Goal: Task Accomplishment & Management: Manage account settings

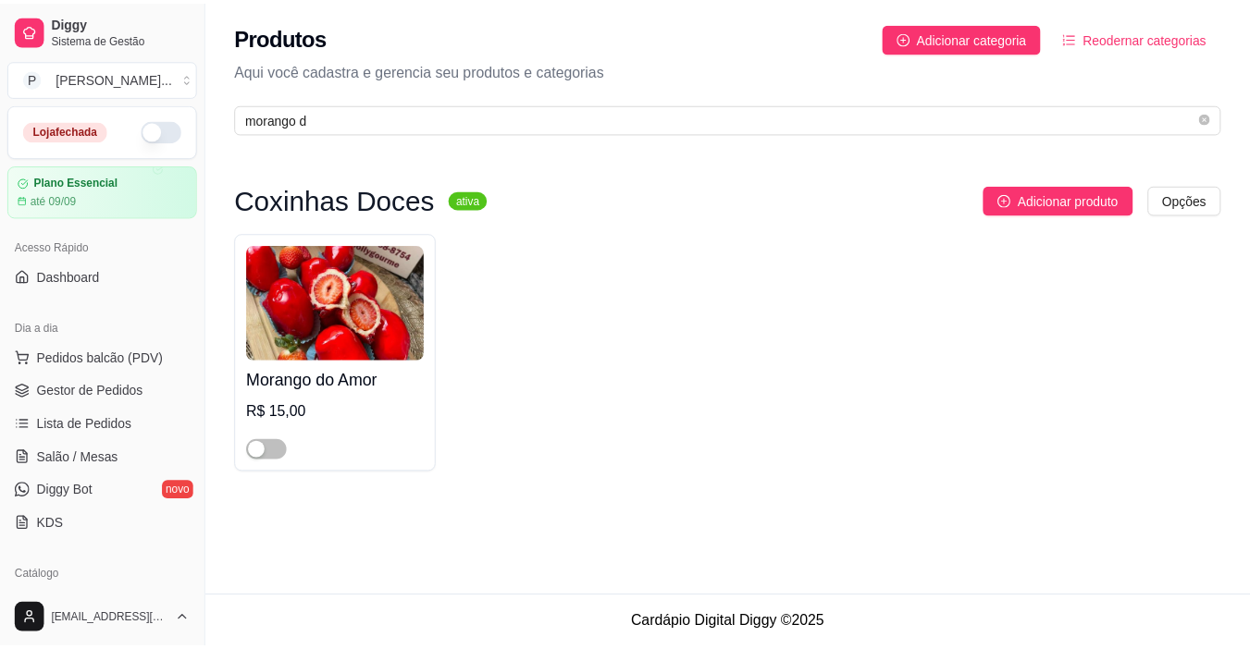
scroll to position [19, 0]
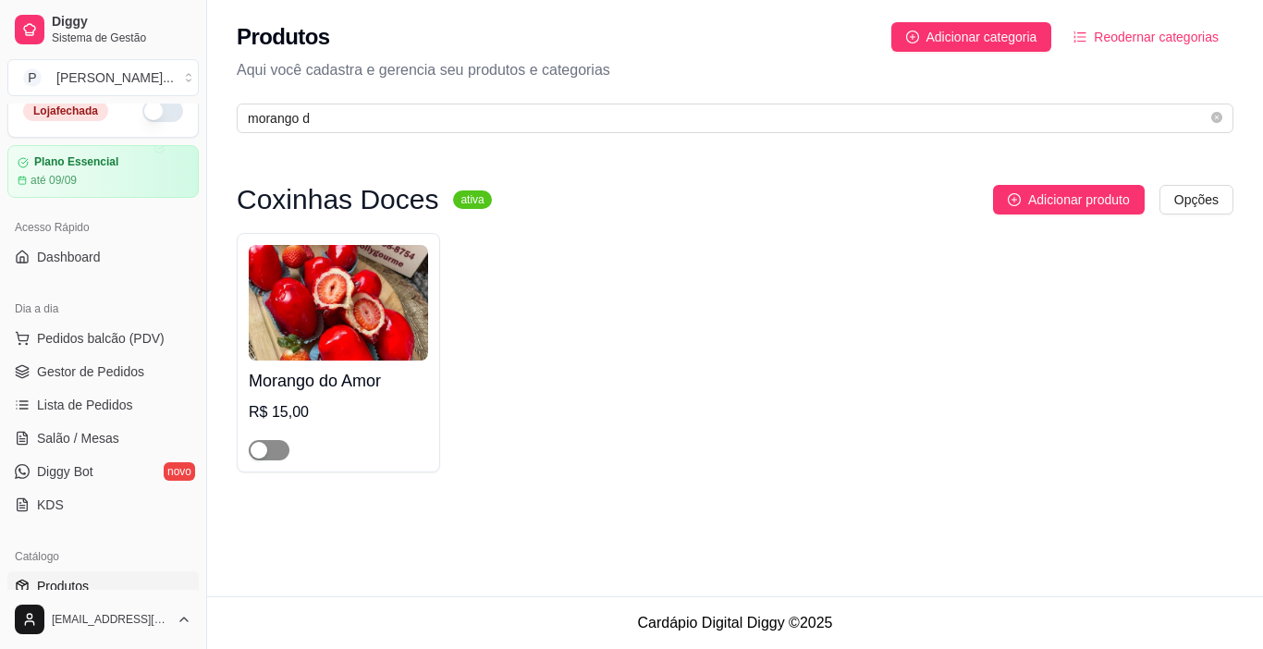
click at [269, 443] on span "button" at bounding box center [269, 450] width 41 height 20
click at [144, 109] on button "button" at bounding box center [162, 111] width 41 height 22
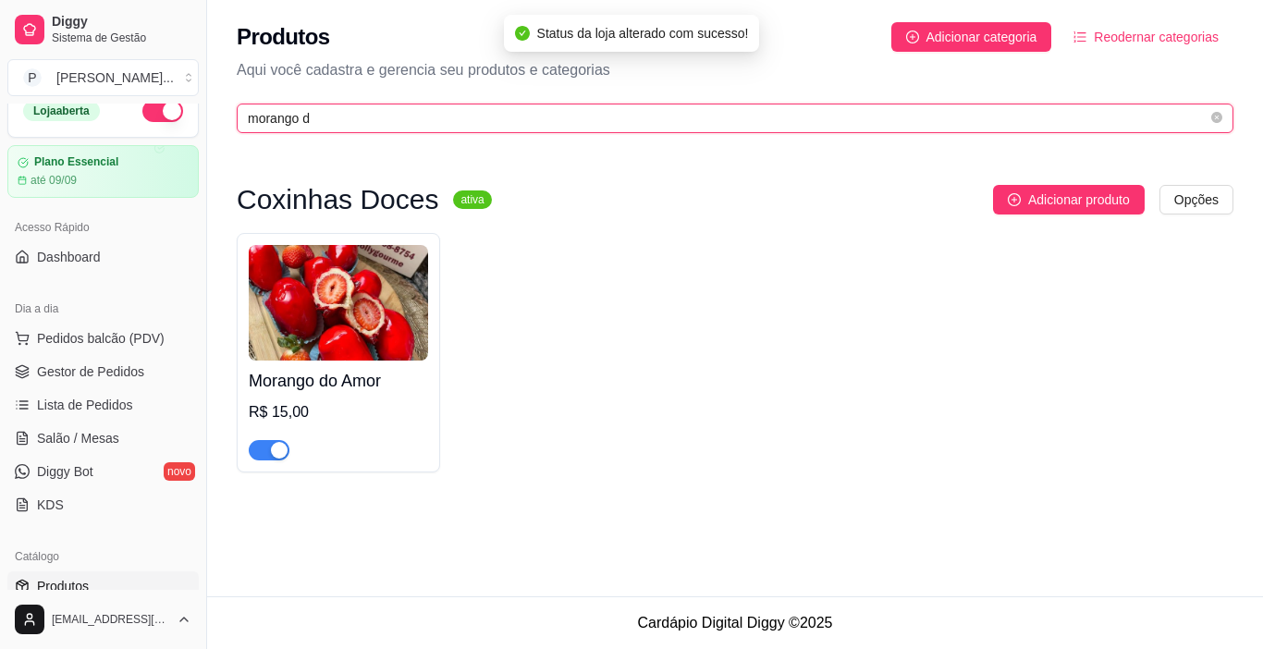
click at [326, 116] on input "morango d" at bounding box center [728, 118] width 960 height 20
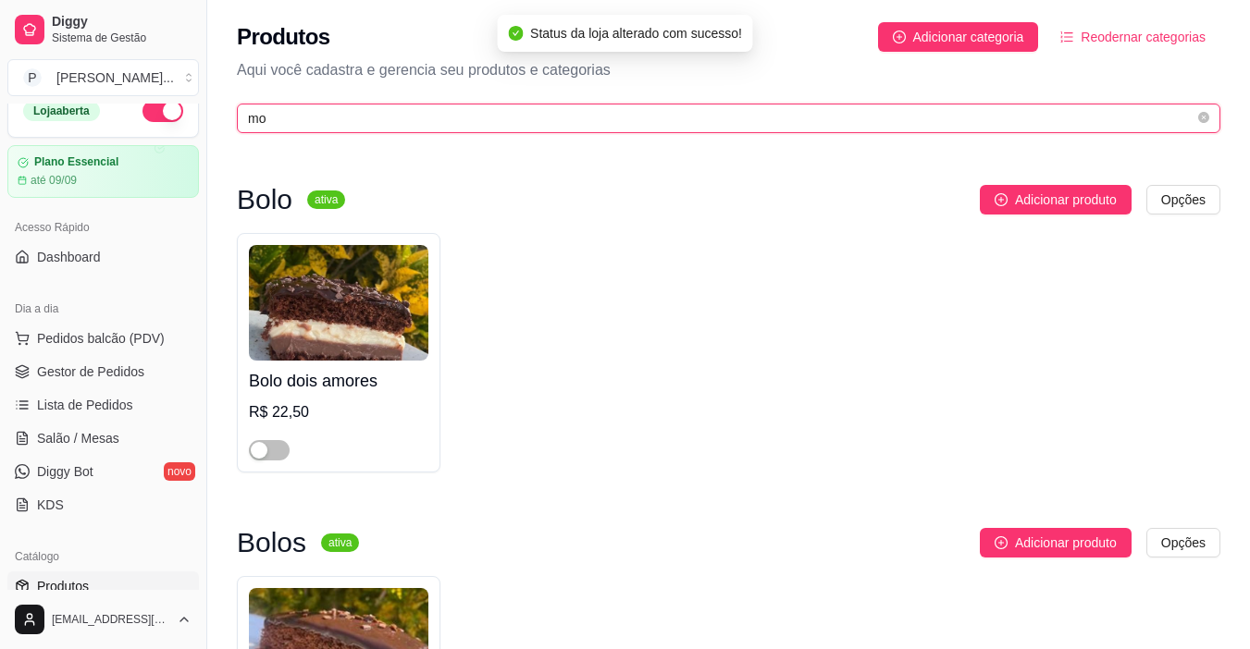
type input "m"
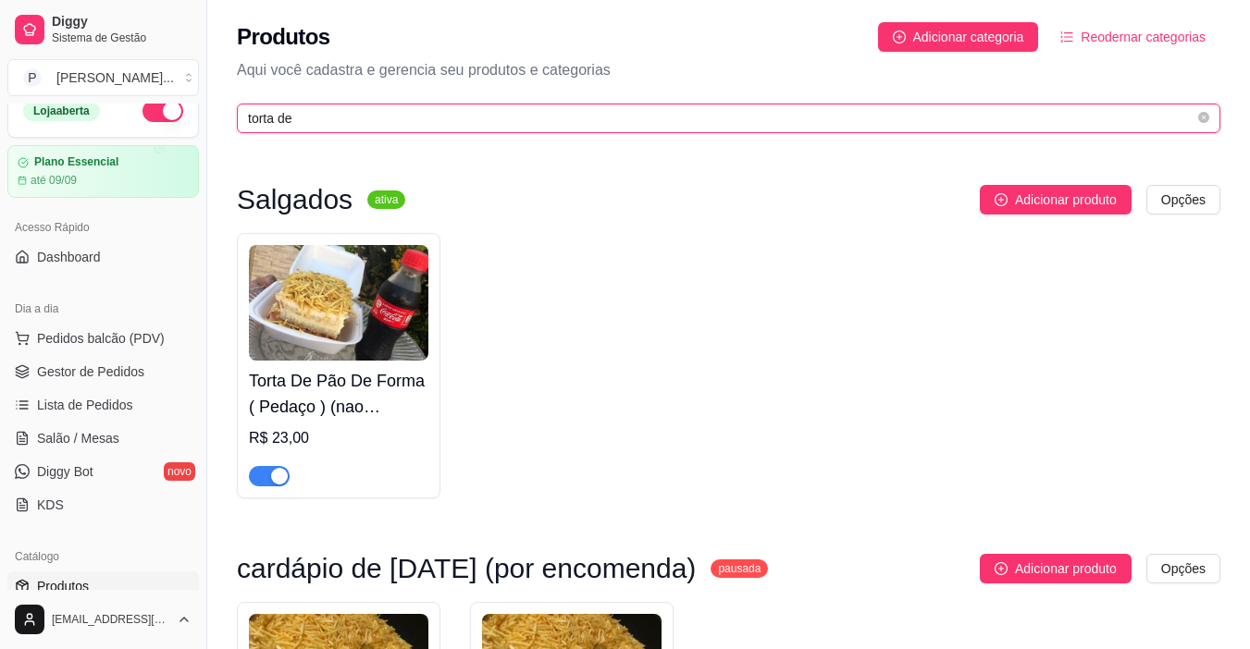
type input "torta de"
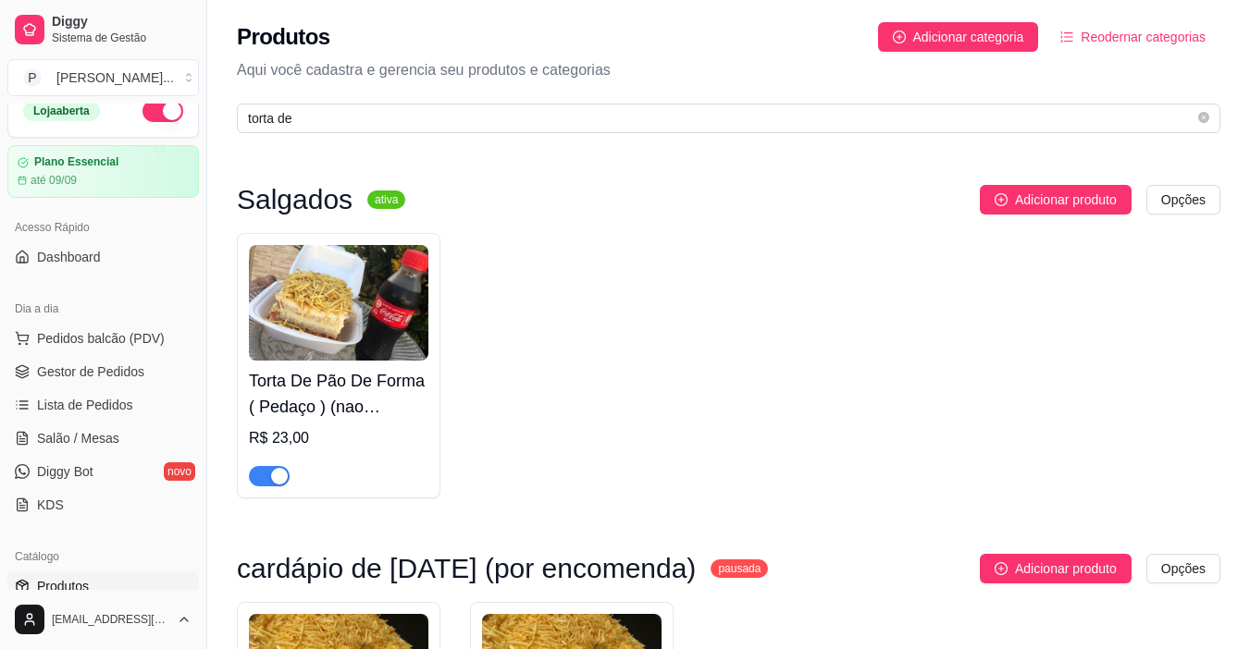
click at [598, 341] on div "Torta De Pão De Forma ( Pedaço ) (nao acompanha refrigerante) R$ 23,00" at bounding box center [728, 365] width 983 height 265
click at [660, 330] on div "Torta De Pão De Forma ( Pedaço ) (nao acompanha refrigerante) R$ 23,00" at bounding box center [728, 365] width 983 height 265
click at [1039, 353] on div "Torta De Pão De Forma ( Pedaço ) (nao acompanha refrigerante) R$ 23,00" at bounding box center [728, 365] width 983 height 265
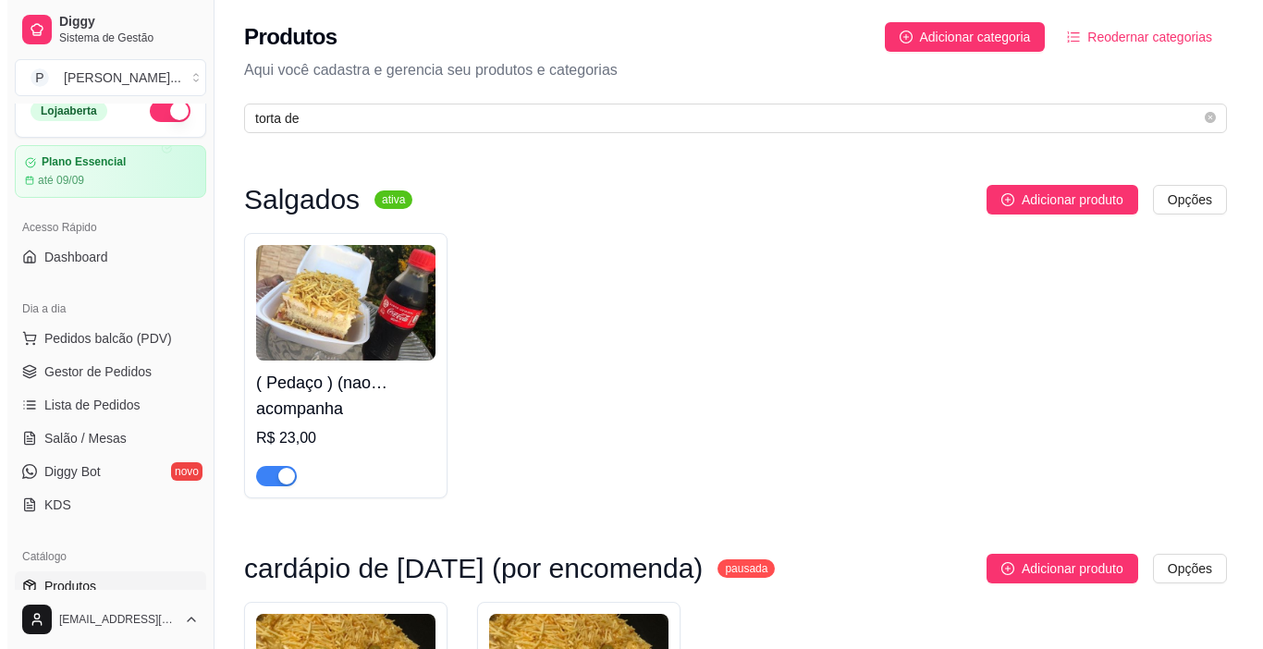
scroll to position [2, 0]
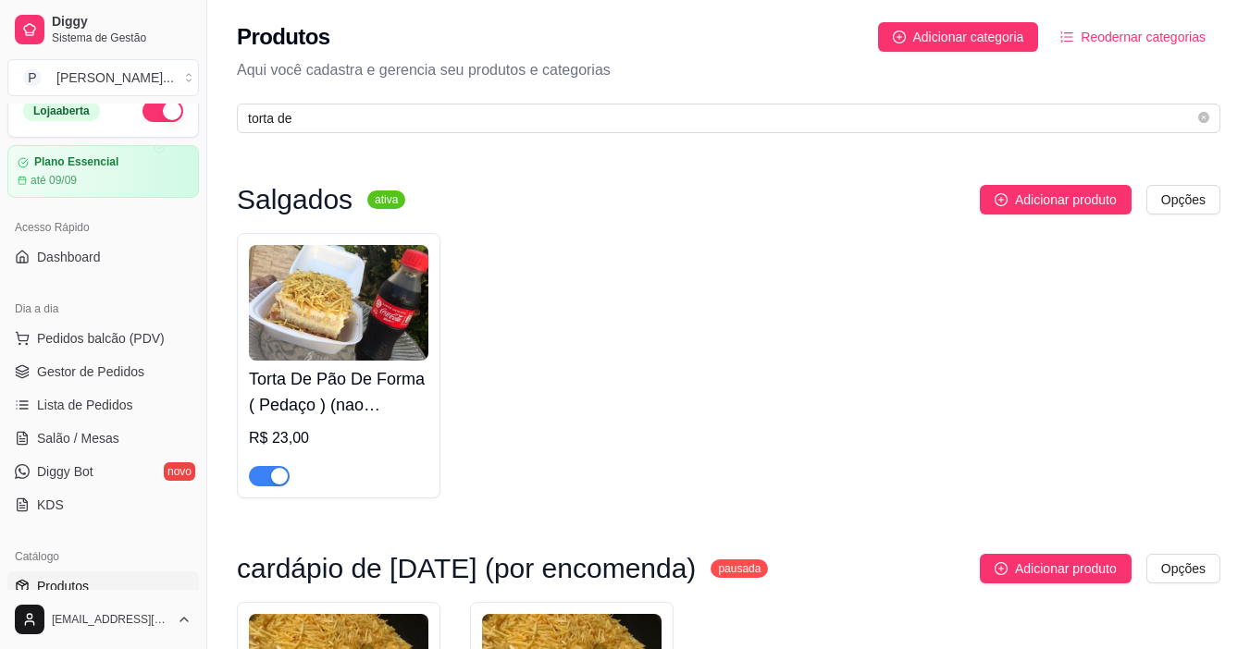
click at [281, 479] on div "button" at bounding box center [279, 476] width 17 height 17
click at [129, 379] on span "Gestor de Pedidos" at bounding box center [90, 372] width 107 height 18
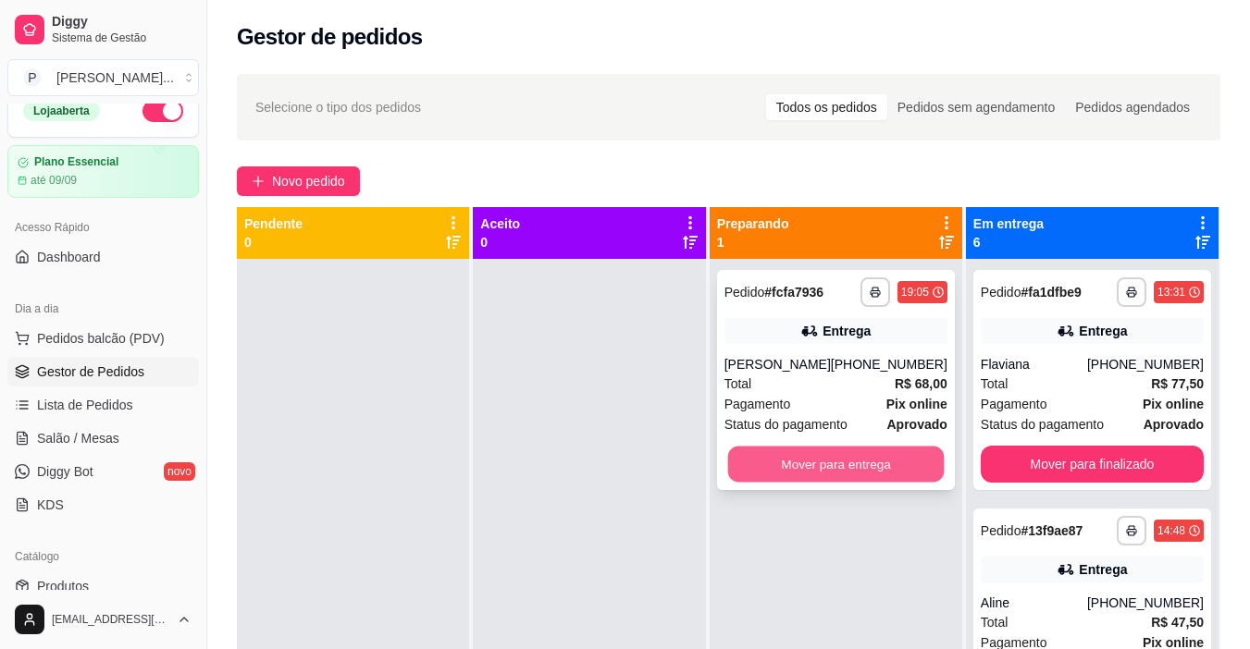
click at [915, 474] on button "Mover para entrega" at bounding box center [835, 465] width 216 height 36
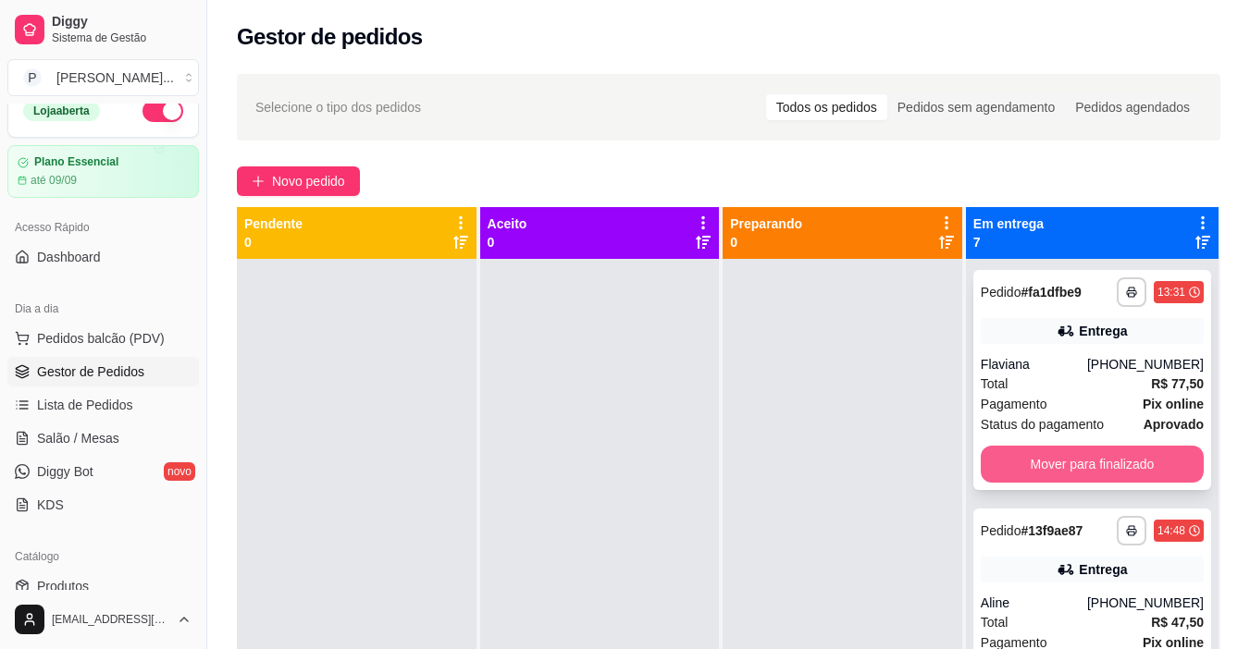
click at [1065, 451] on button "Mover para finalizado" at bounding box center [1091, 464] width 223 height 37
click at [1065, 459] on button "Mover para finalizado" at bounding box center [1091, 465] width 216 height 36
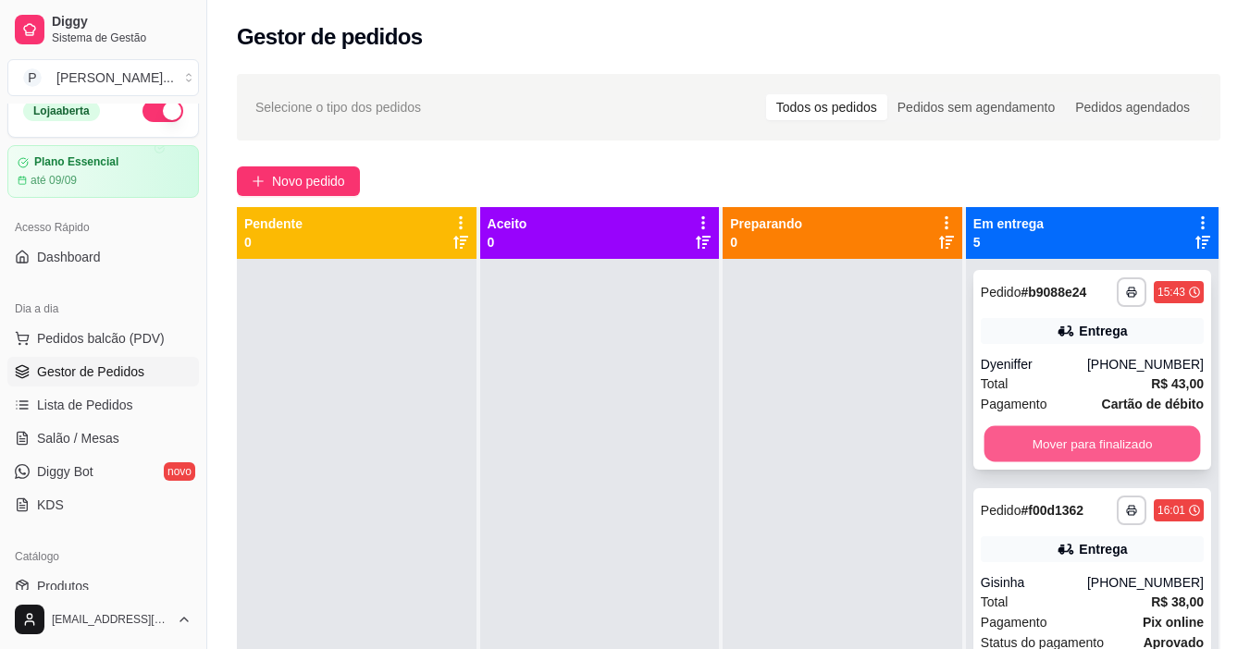
click at [1060, 441] on button "Mover para finalizado" at bounding box center [1091, 444] width 216 height 36
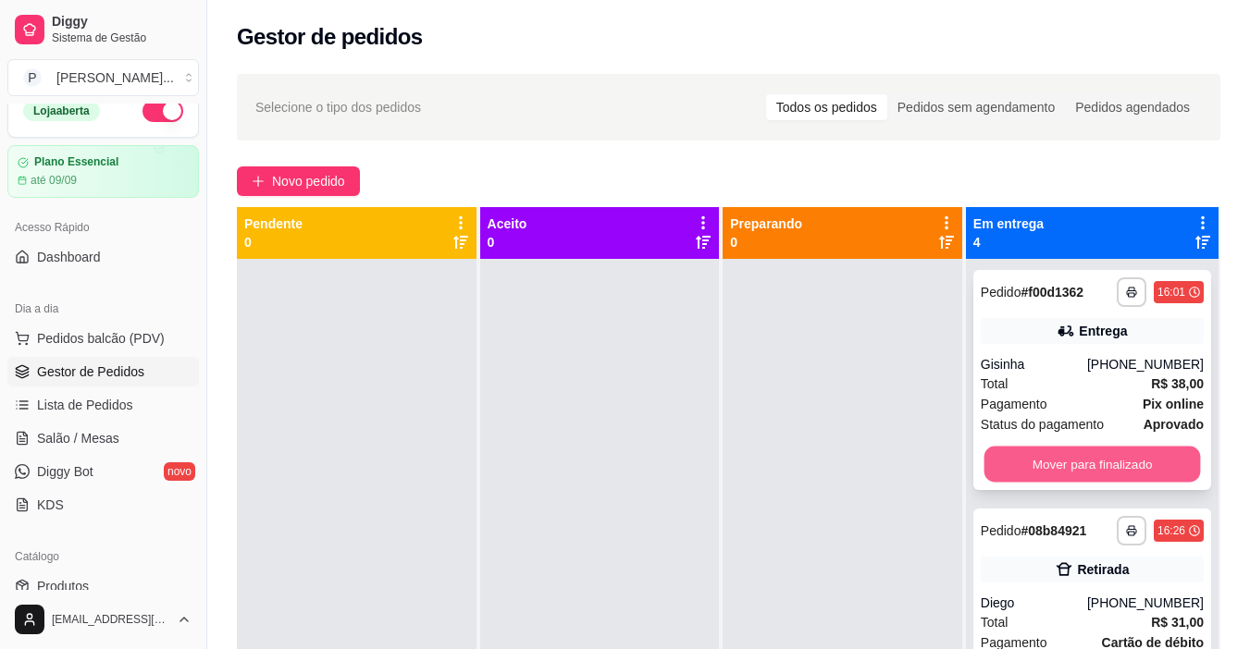
click at [1108, 461] on button "Mover para finalizado" at bounding box center [1091, 465] width 216 height 36
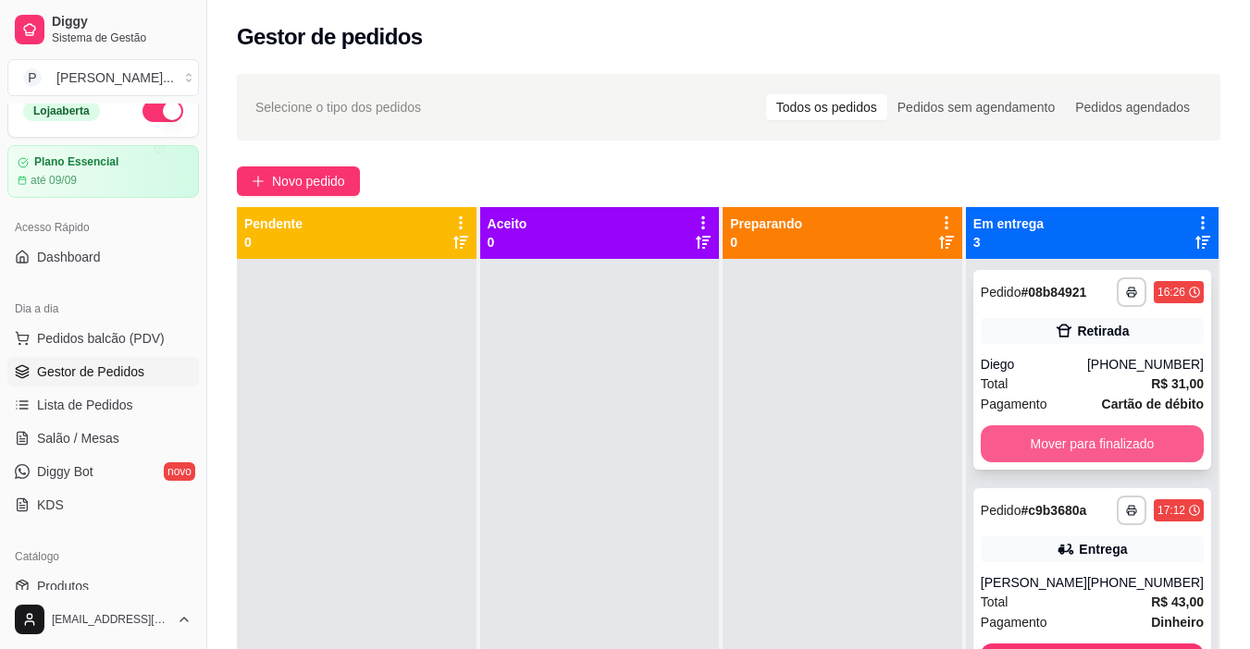
click at [1103, 448] on button "Mover para finalizado" at bounding box center [1091, 443] width 223 height 37
click at [1102, 443] on button "Mover para finalizado" at bounding box center [1091, 443] width 223 height 37
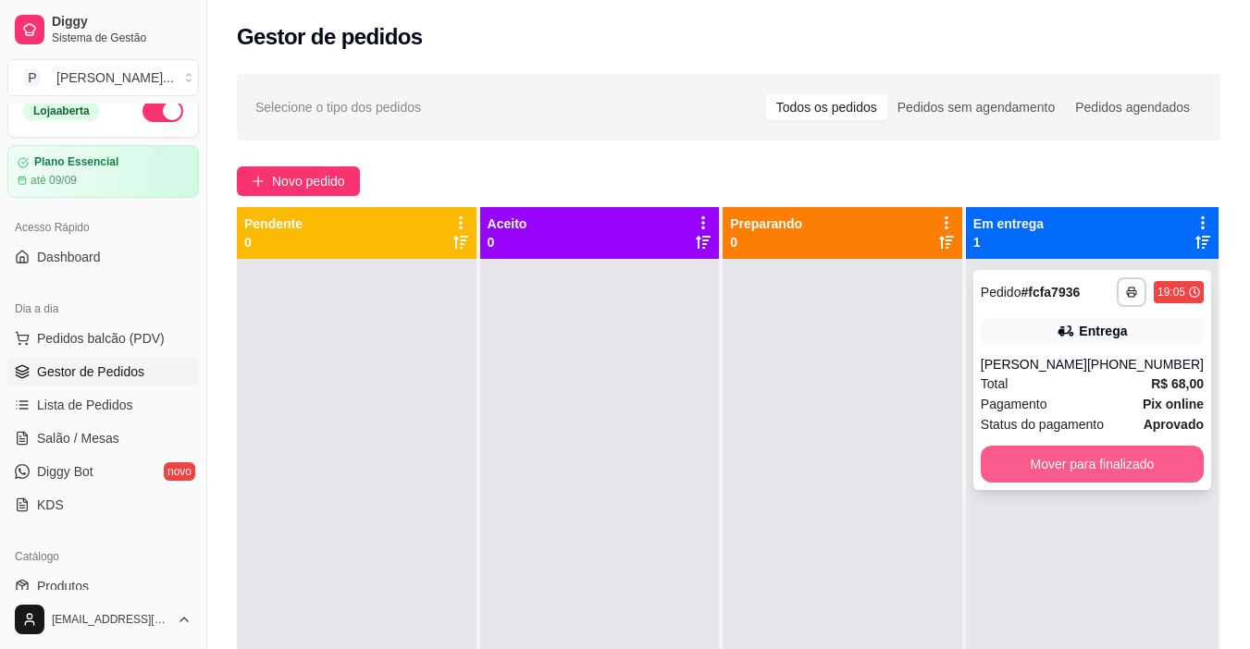
click at [1100, 477] on button "Mover para finalizado" at bounding box center [1091, 464] width 223 height 37
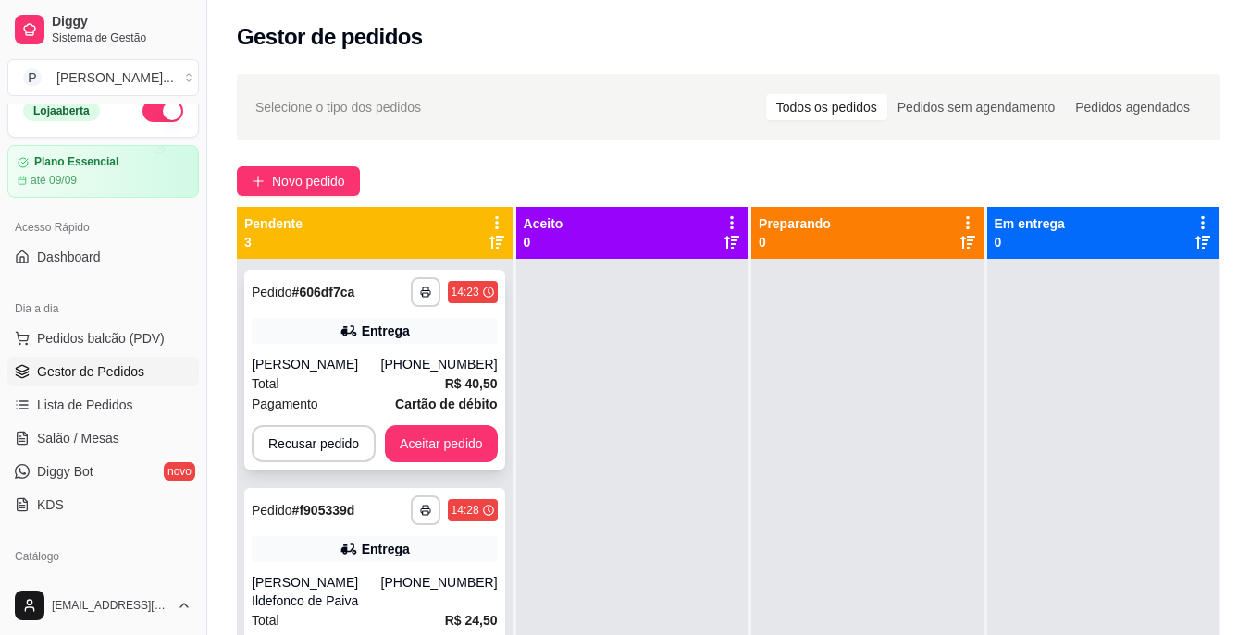
click at [378, 380] on div "Total R$ 40,50" at bounding box center [375, 384] width 246 height 20
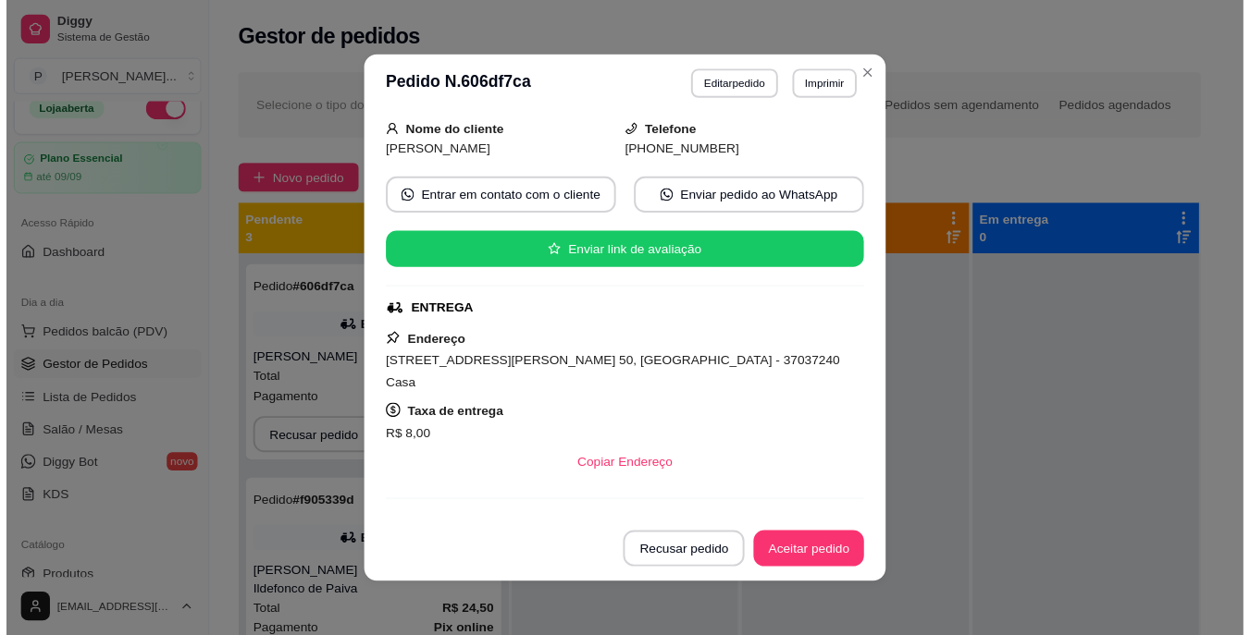
scroll to position [116, 0]
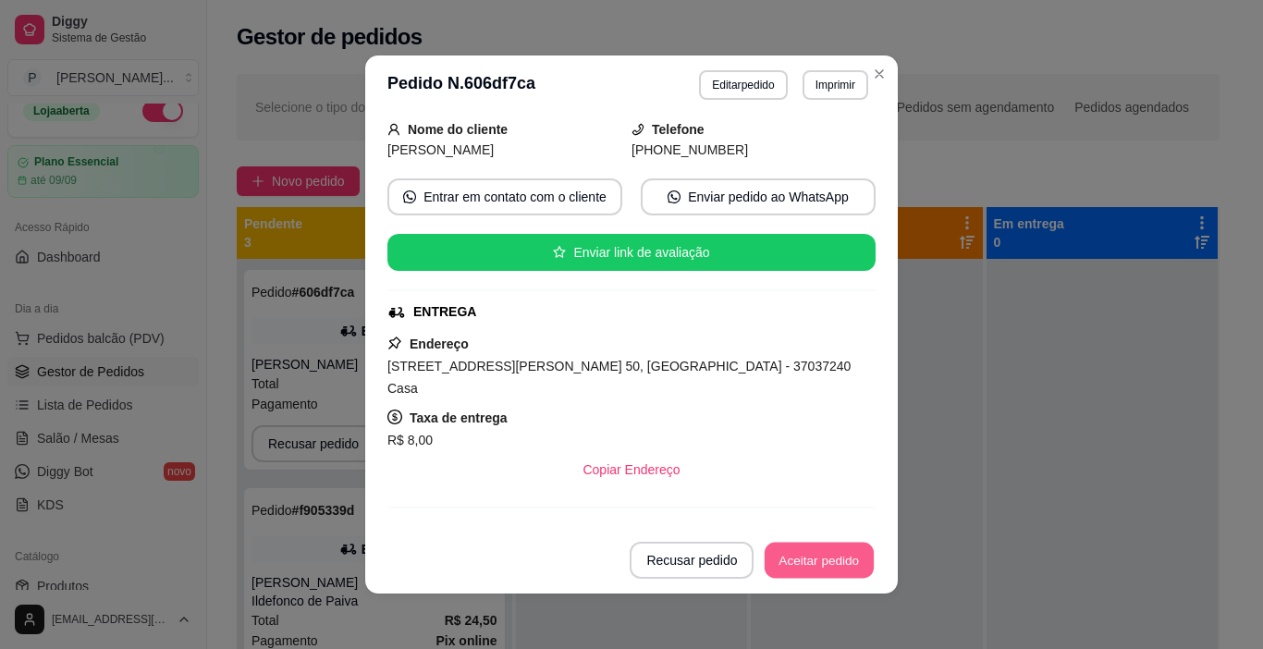
click at [853, 555] on button "Aceitar pedido" at bounding box center [819, 561] width 109 height 36
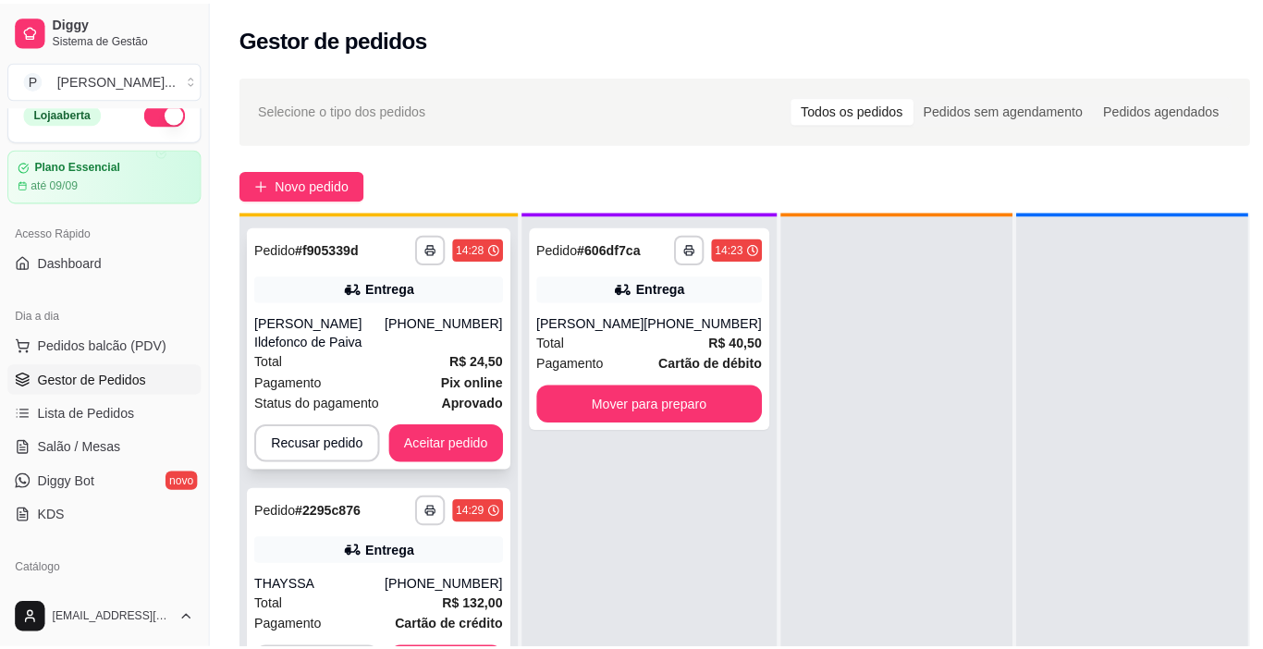
scroll to position [52, 0]
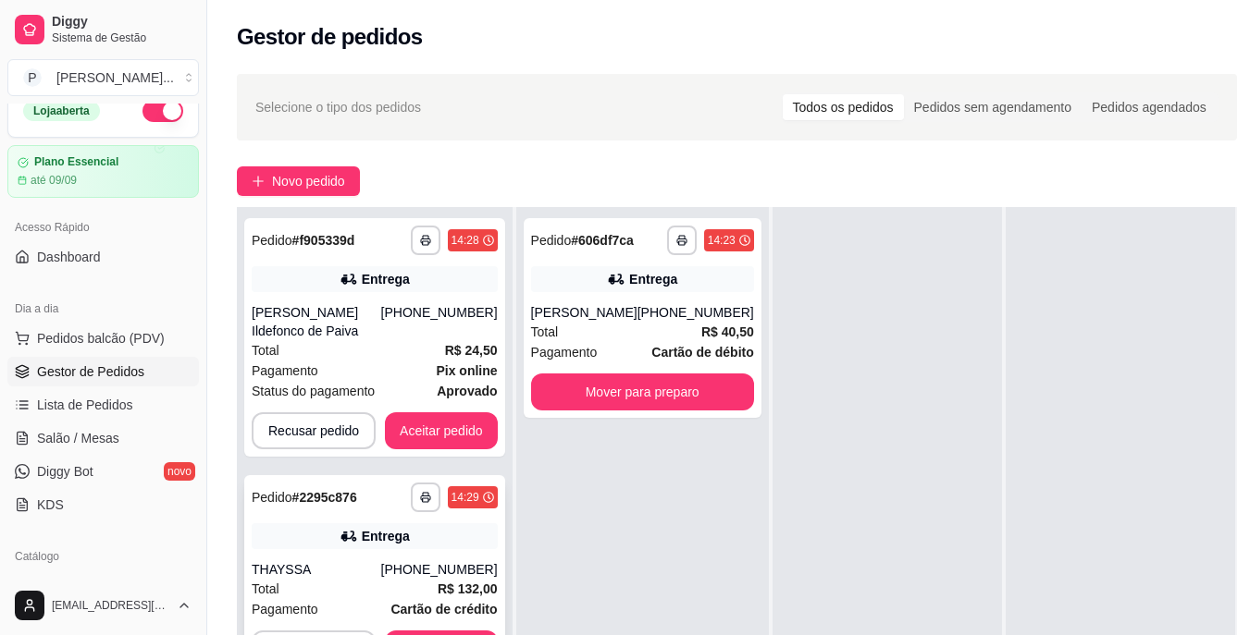
click at [424, 563] on div "[PHONE_NUMBER]" at bounding box center [439, 569] width 117 height 18
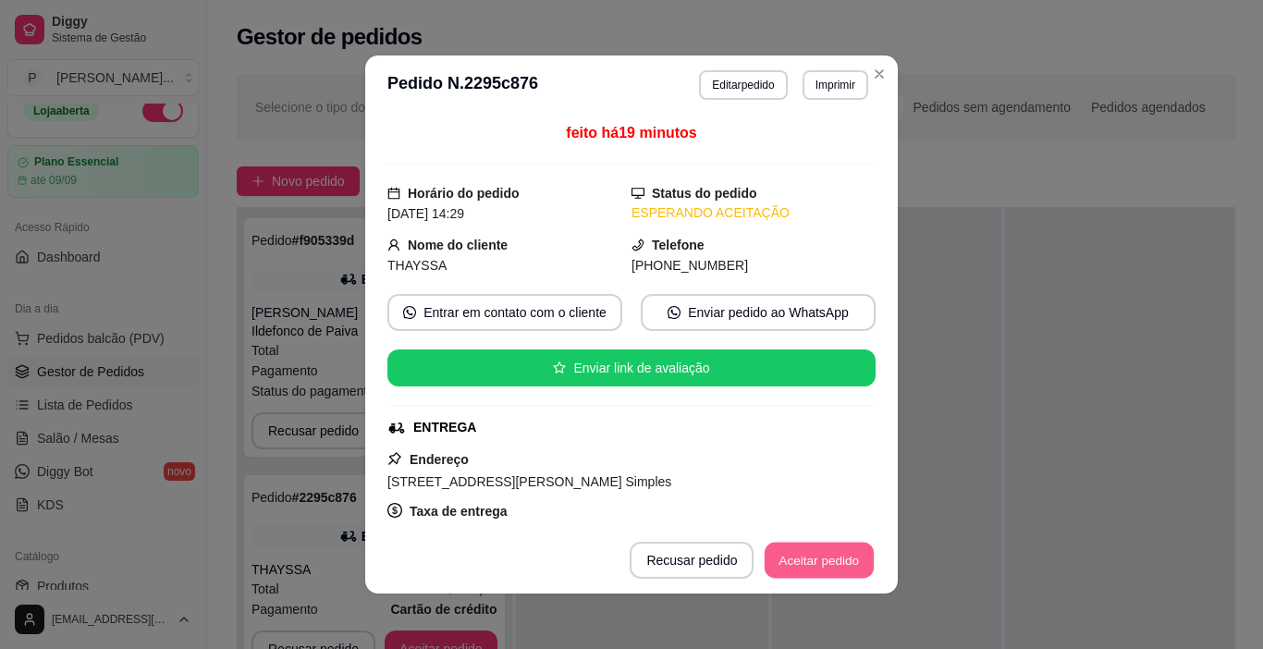
click at [827, 550] on button "Aceitar pedido" at bounding box center [819, 561] width 109 height 36
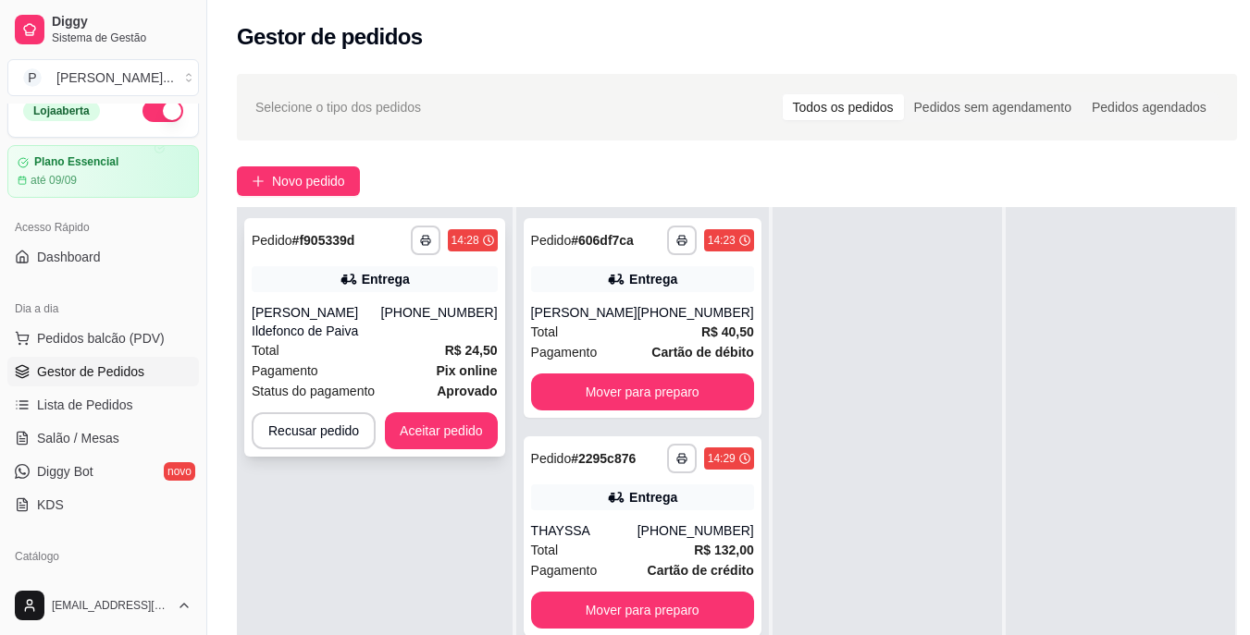
click at [430, 354] on div "Total R$ 24,50" at bounding box center [375, 350] width 246 height 20
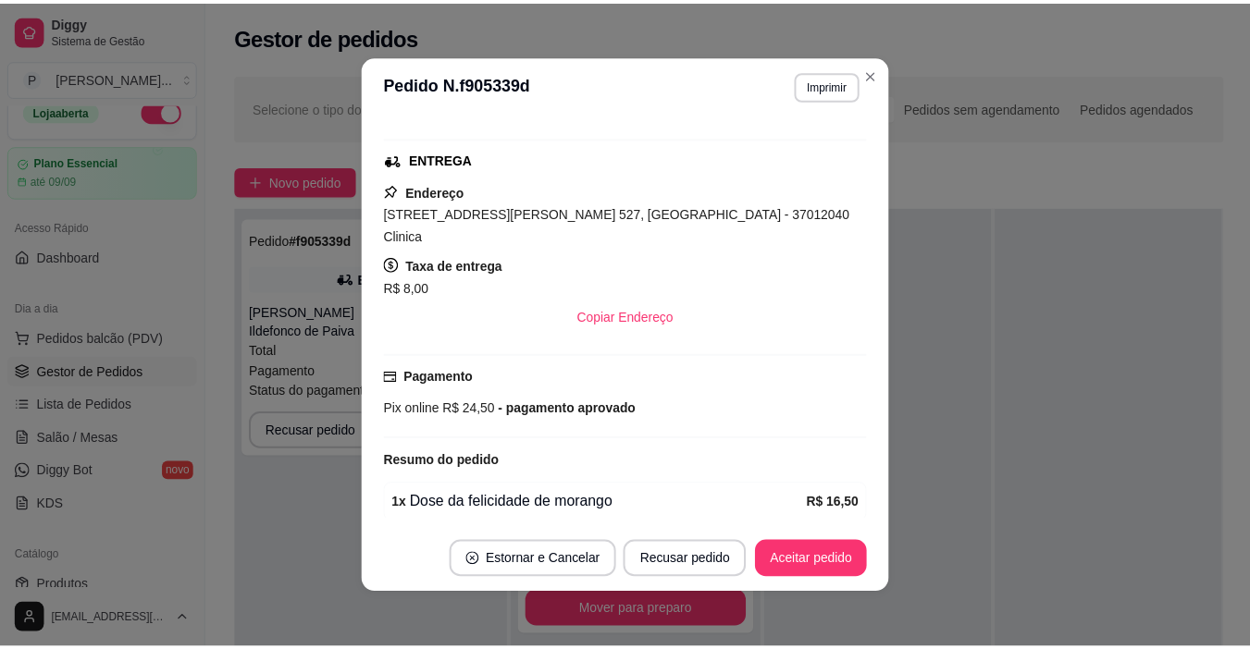
scroll to position [321, 0]
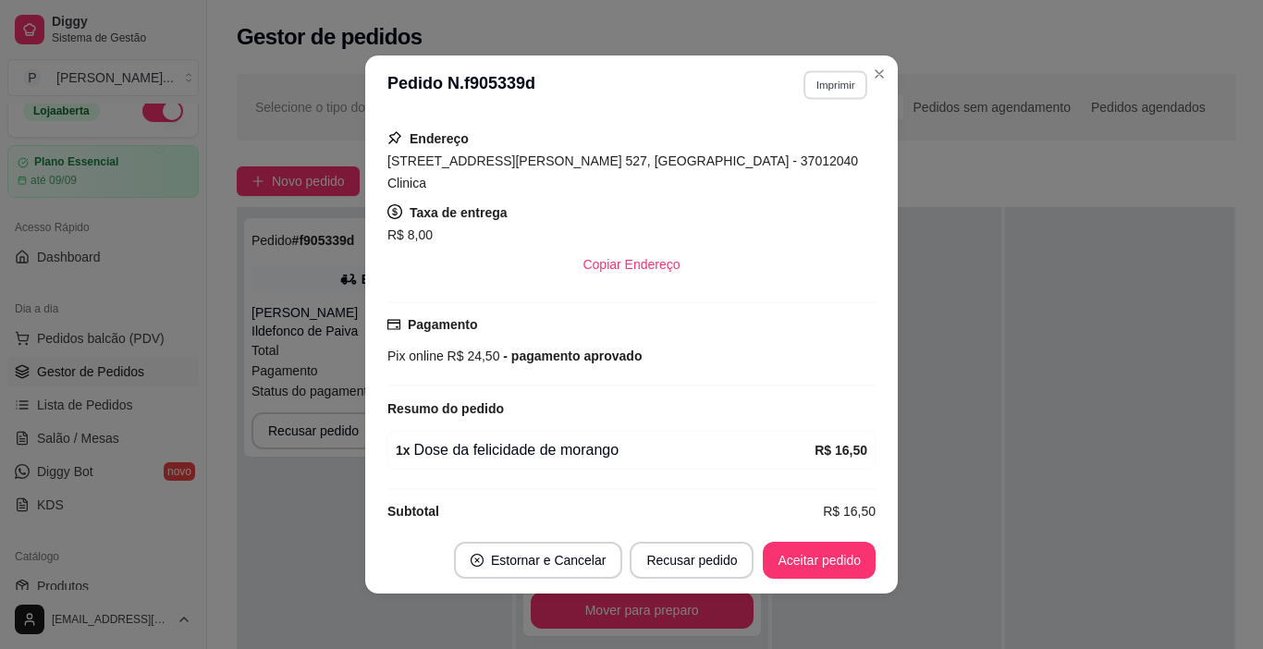
click at [826, 75] on button "Imprimir" at bounding box center [836, 84] width 64 height 29
click at [827, 143] on button "IMPRESSORA" at bounding box center [795, 149] width 129 height 29
click at [829, 565] on button "Aceitar pedido" at bounding box center [819, 560] width 113 height 37
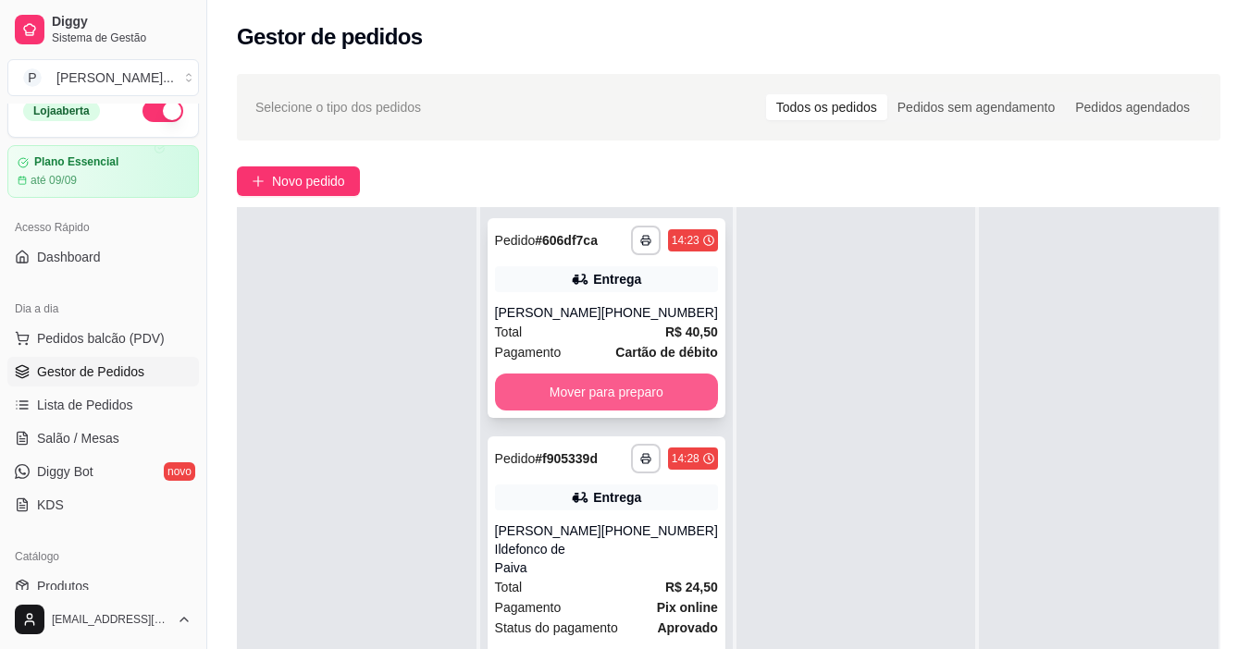
click at [656, 374] on button "Mover para preparo" at bounding box center [606, 392] width 223 height 37
click at [657, 378] on button "Mover para preparo" at bounding box center [606, 393] width 216 height 36
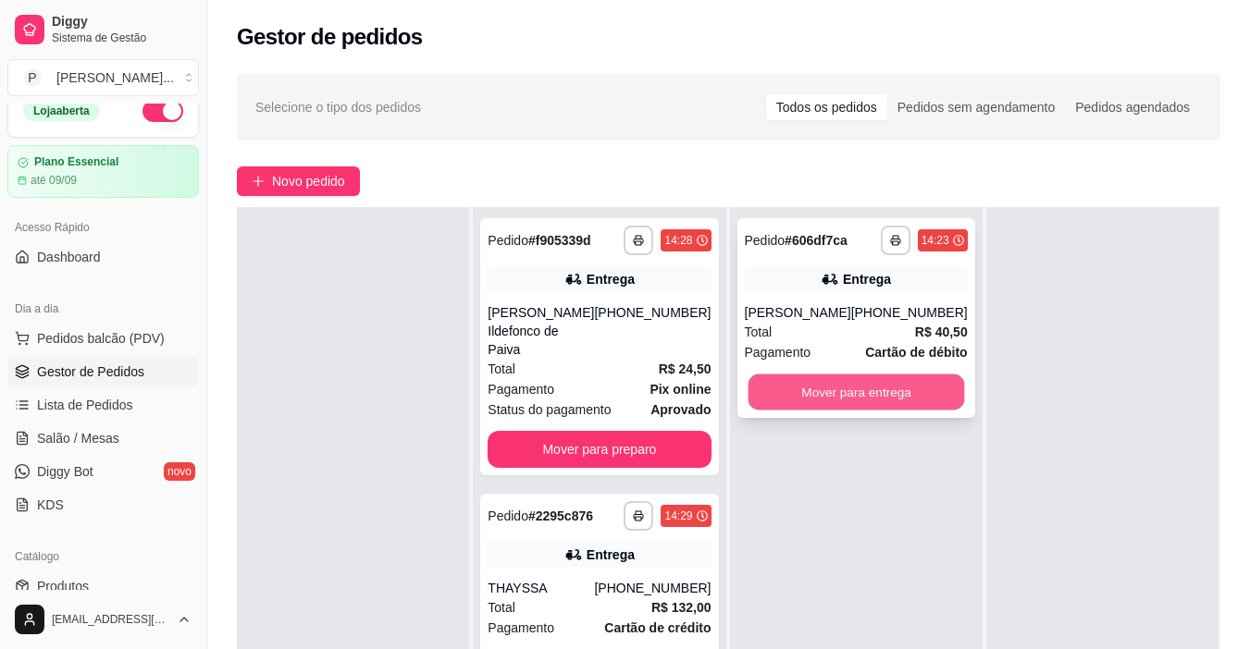
click at [828, 391] on button "Mover para entrega" at bounding box center [855, 393] width 216 height 36
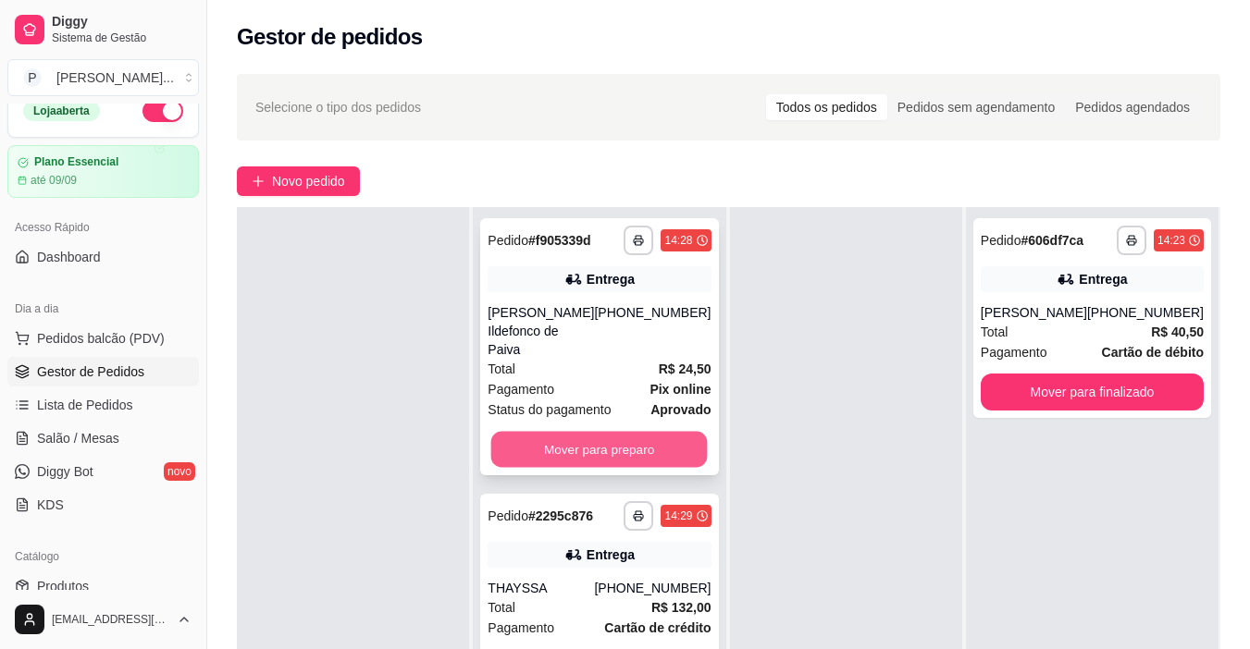
click at [652, 432] on button "Mover para preparo" at bounding box center [599, 450] width 216 height 36
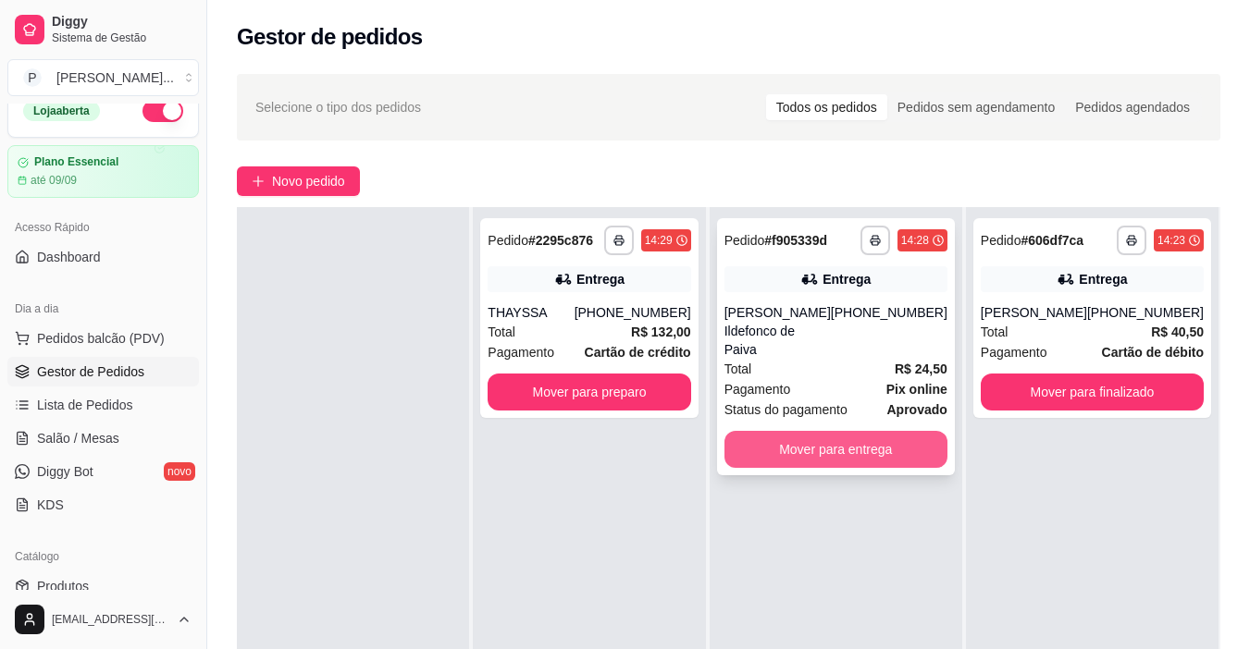
click at [828, 438] on button "Mover para entrega" at bounding box center [835, 449] width 223 height 37
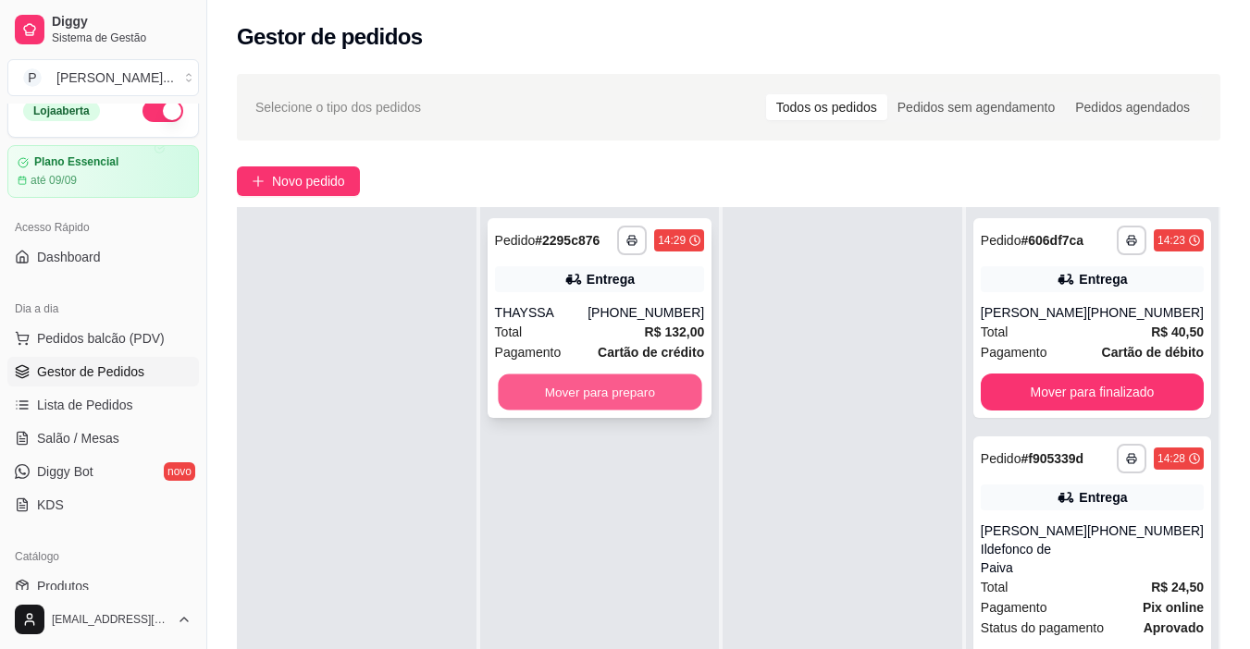
click at [676, 385] on button "Mover para preparo" at bounding box center [599, 393] width 203 height 36
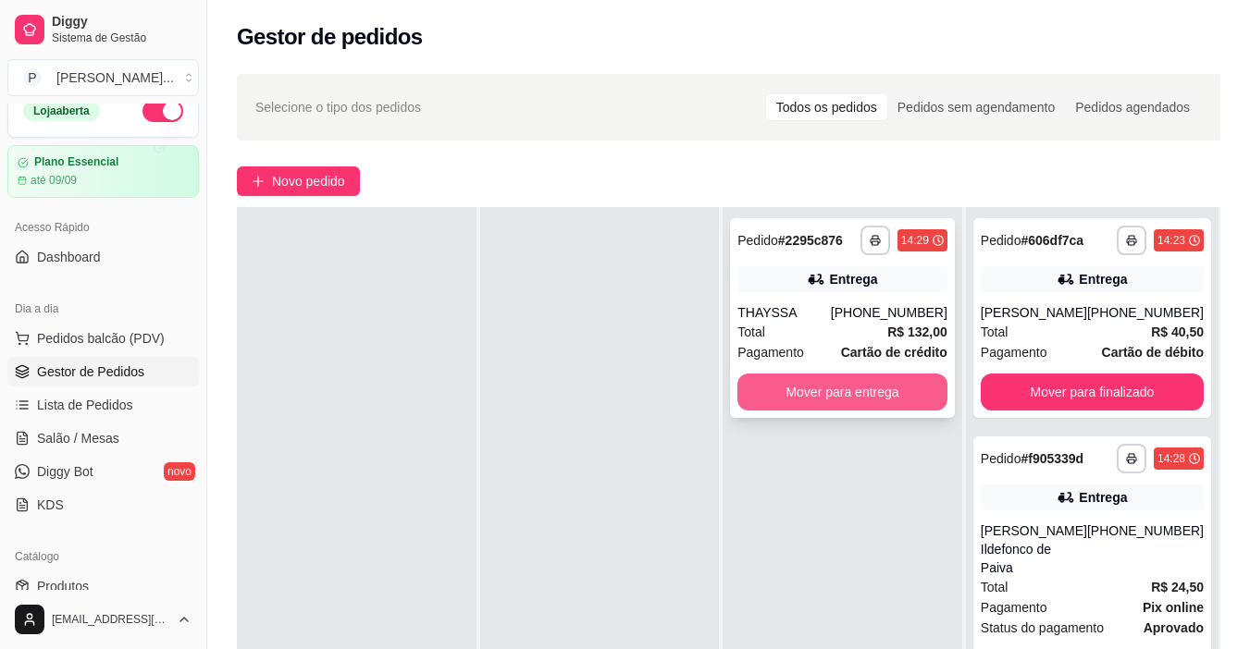
click at [751, 384] on button "Mover para entrega" at bounding box center [842, 392] width 210 height 37
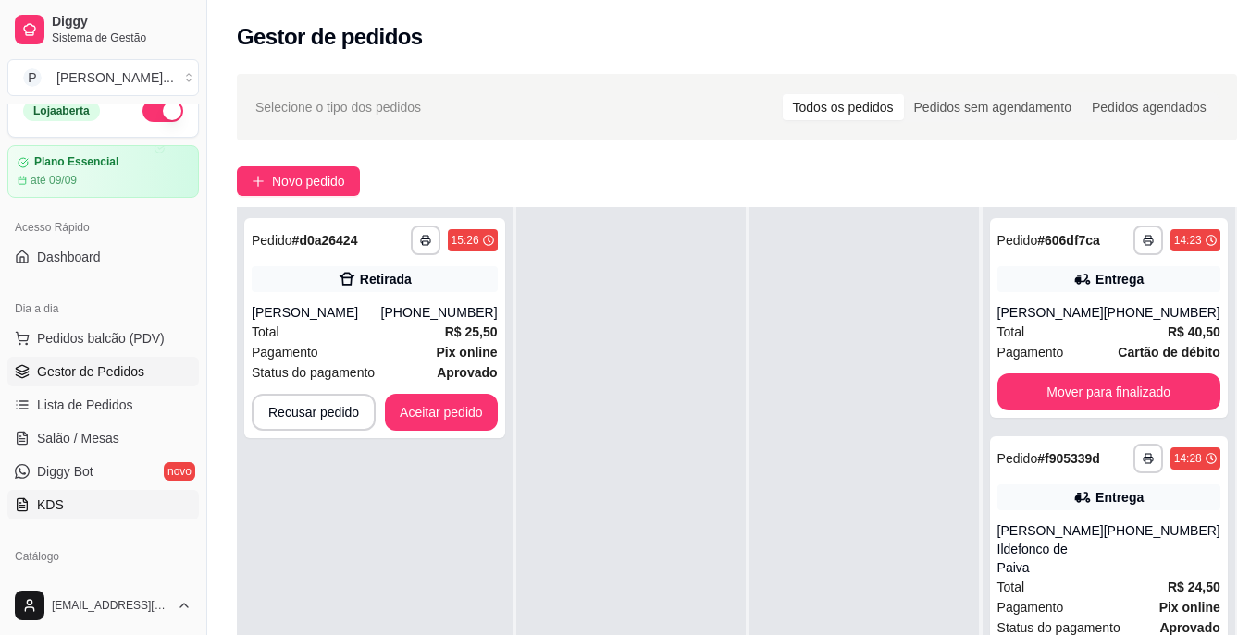
drag, startPoint x: 117, startPoint y: 573, endPoint x: 79, endPoint y: 518, distance: 67.2
click at [79, 518] on link "KDS" at bounding box center [102, 505] width 191 height 30
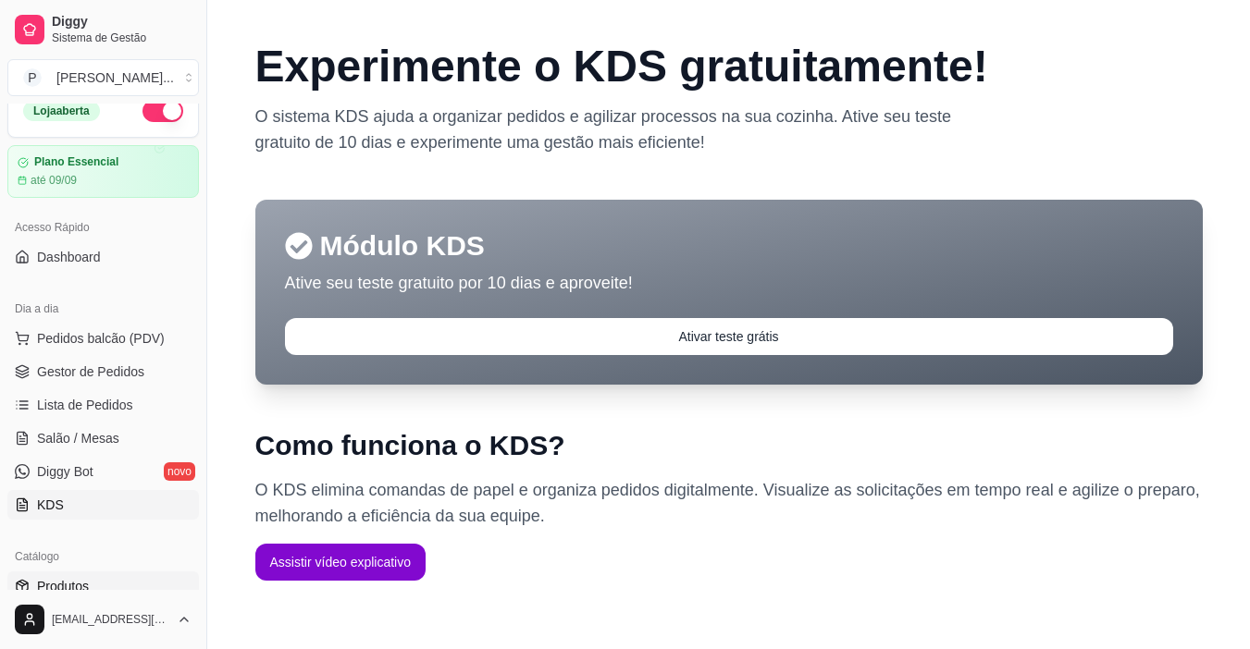
click at [137, 580] on link "Produtos" at bounding box center [102, 587] width 191 height 30
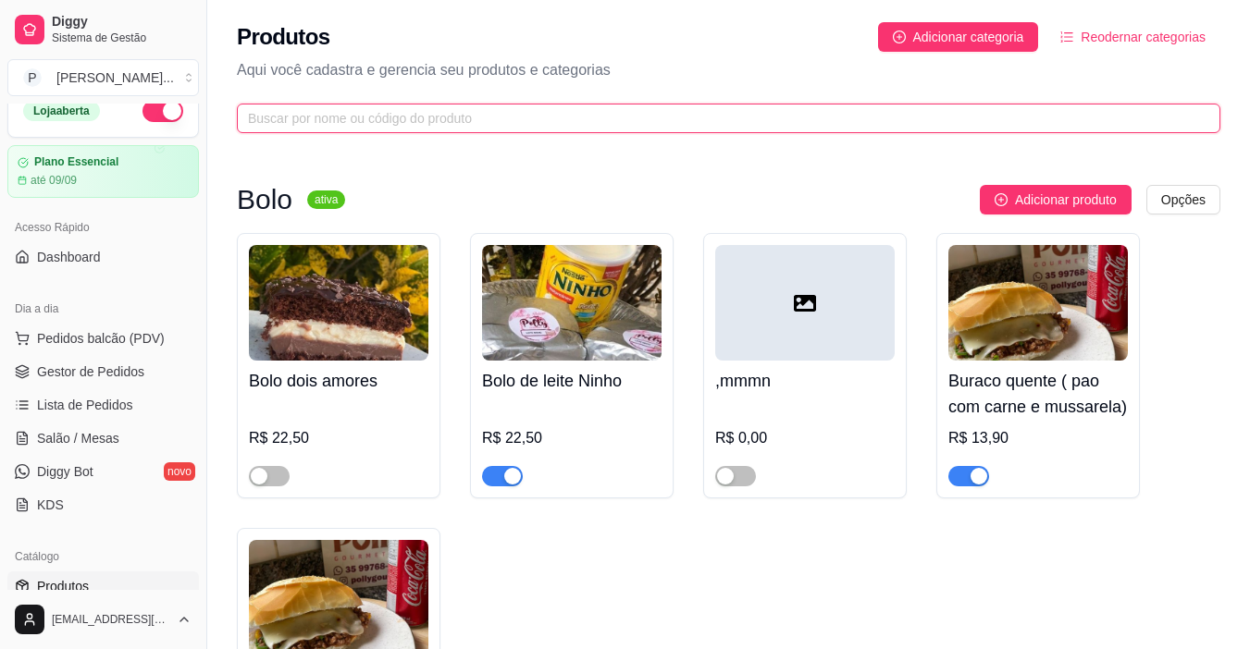
click at [364, 110] on input "text" at bounding box center [721, 118] width 946 height 20
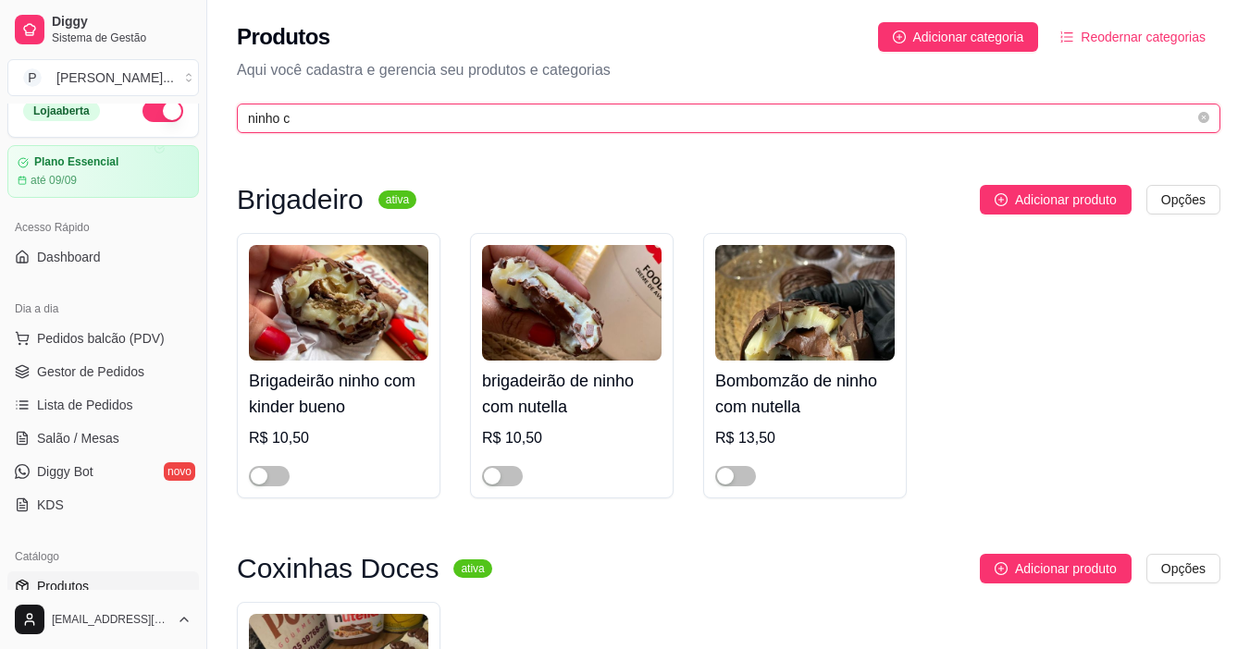
type input "ninho c"
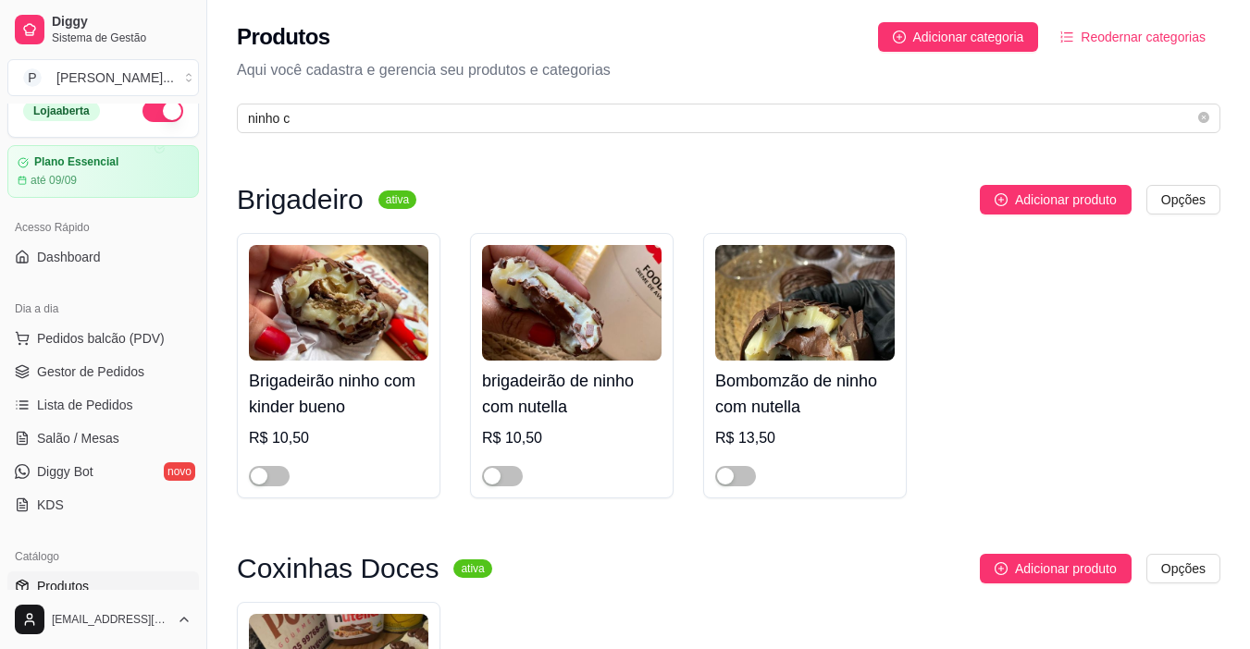
click at [1047, 314] on div "Brigadeirão ninho com kinder bueno R$ 10,50 brigadeirão de ninho com nutella R$…" at bounding box center [728, 365] width 983 height 265
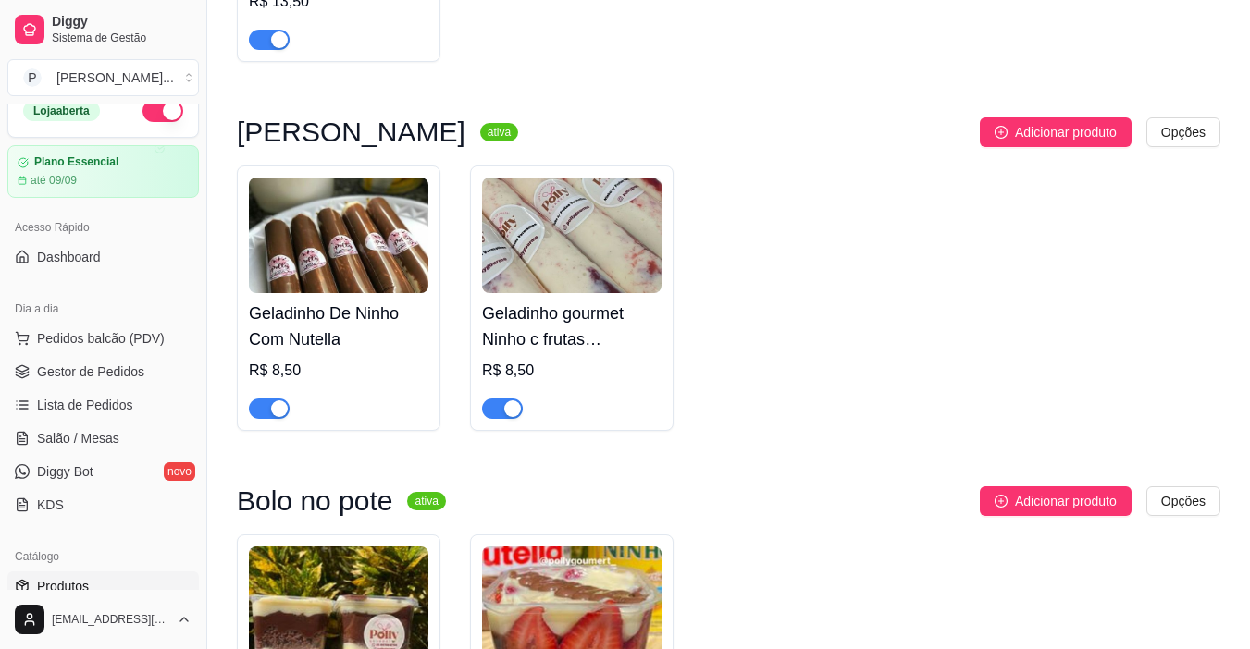
scroll to position [1997, 0]
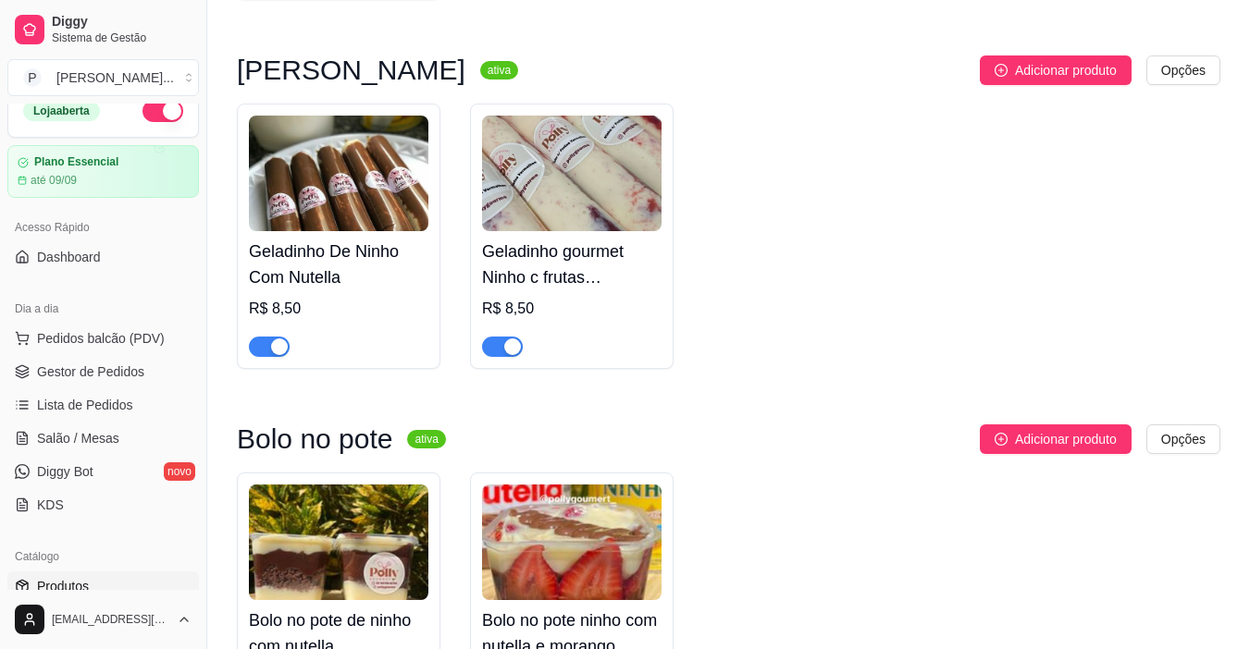
click at [274, 354] on div "button" at bounding box center [279, 347] width 17 height 17
